Goal: Task Accomplishment & Management: Use online tool/utility

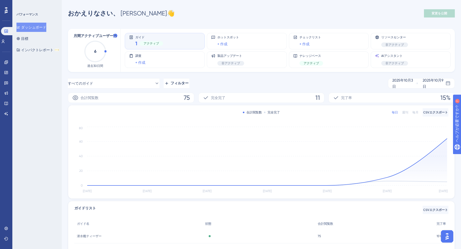
click at [279, 17] on div "おかえりなさい、 誠 👋 変更を公開" at bounding box center [261, 13] width 387 height 10
click at [160, 17] on div "おかえりなさい、 誠 👋 変更を公開" at bounding box center [261, 13] width 387 height 10
click at [7, 63] on icon at bounding box center [5, 61] width 3 height 3
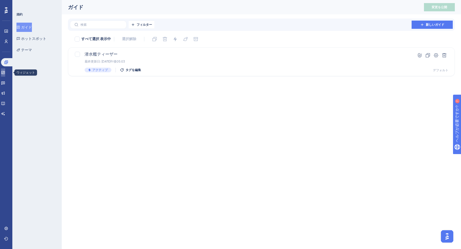
click at [5, 71] on icon at bounding box center [3, 72] width 4 height 4
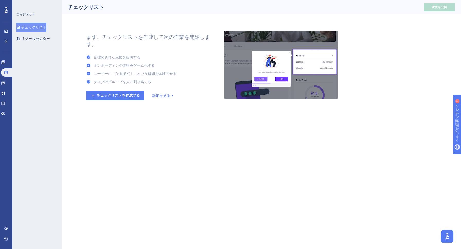
click at [170, 96] on font "詳細を見る >" at bounding box center [162, 96] width 21 height 4
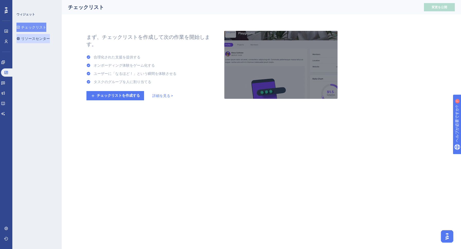
click at [27, 37] on font "リソースセンター" at bounding box center [35, 39] width 29 height 4
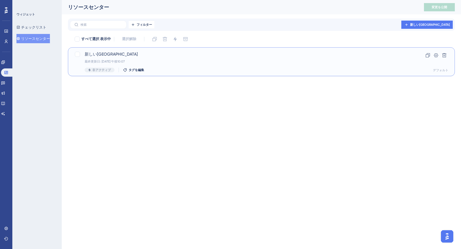
click at [97, 54] on font "新しい[GEOGRAPHIC_DATA]" at bounding box center [111, 54] width 53 height 5
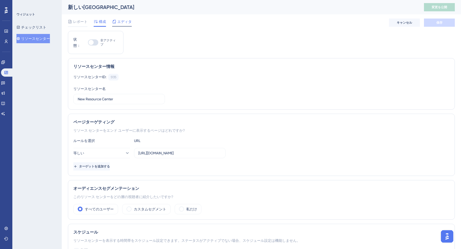
click at [121, 23] on font "エディタ" at bounding box center [124, 22] width 14 height 4
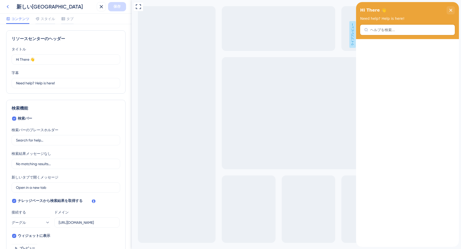
click at [7, 5] on icon at bounding box center [8, 7] width 6 height 6
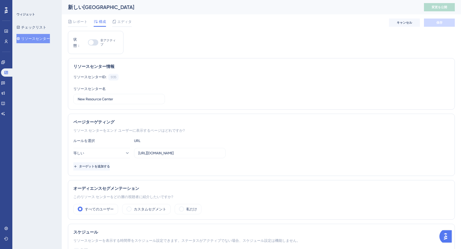
click at [276, 52] on div "状態： 非アクティブ リソースセンター情報 [GEOGRAPHIC_DATA]ID: 5135 コピー リソースセンター名 New Resource Cent…" at bounding box center [261, 169] width 387 height 276
click at [142, 84] on div "[GEOGRAPHIC_DATA]ID: [GEOGRAPHIC_DATA]名 New Resource Center" at bounding box center [261, 89] width 376 height 30
